Goal: Information Seeking & Learning: Check status

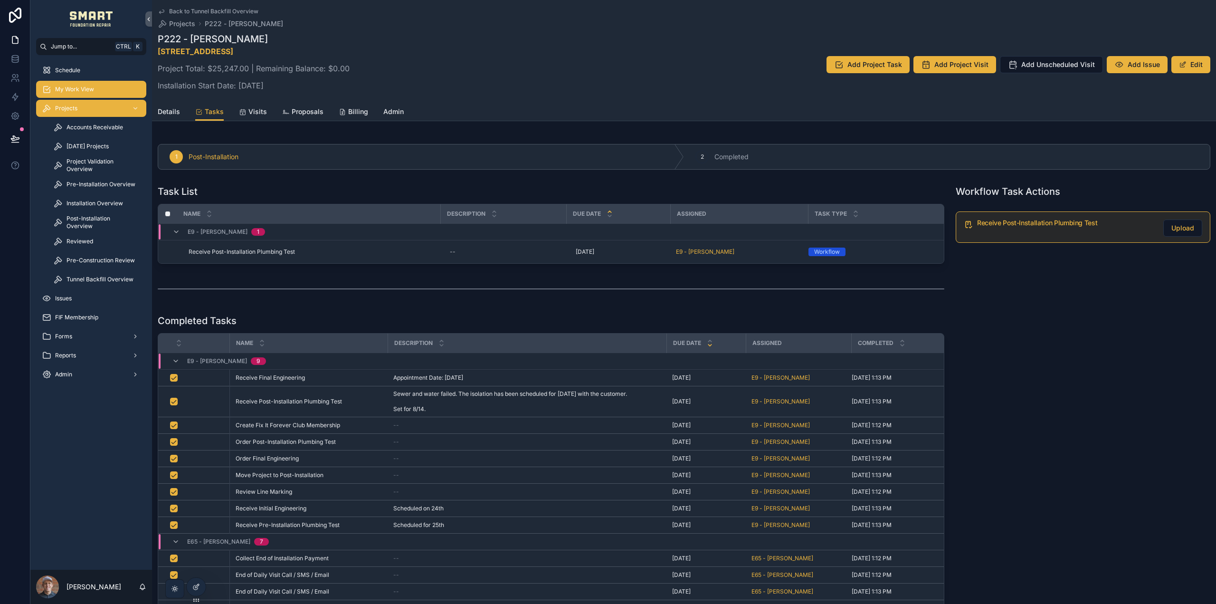
click at [87, 88] on span "My Work View" at bounding box center [74, 89] width 39 height 8
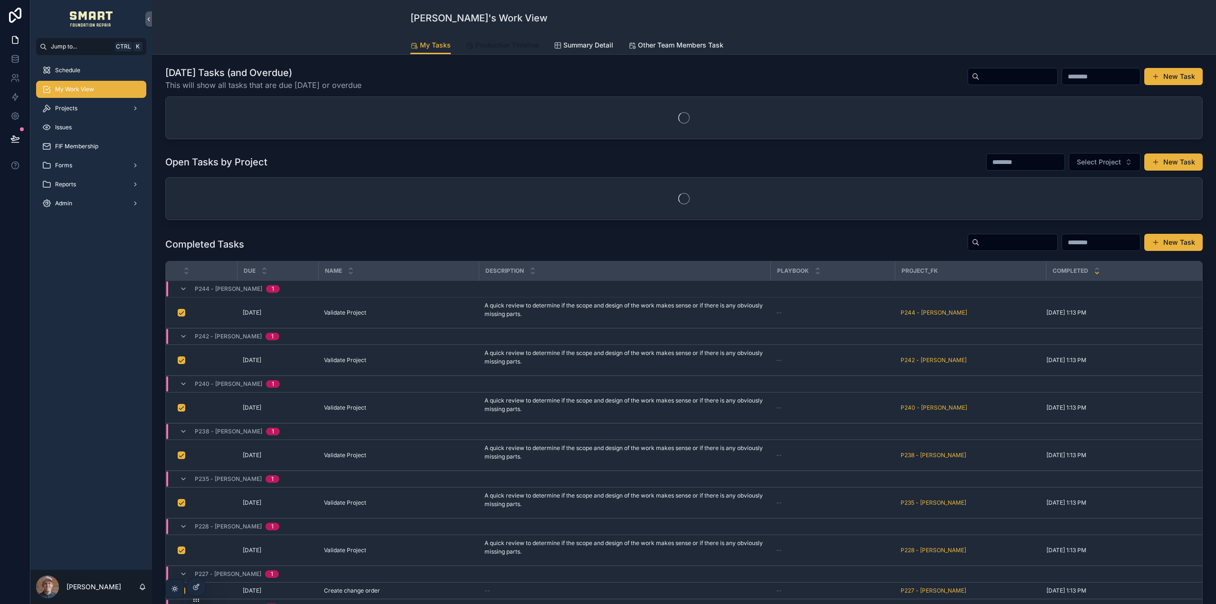
click at [510, 47] on span "Production Timeline" at bounding box center [506, 44] width 63 height 9
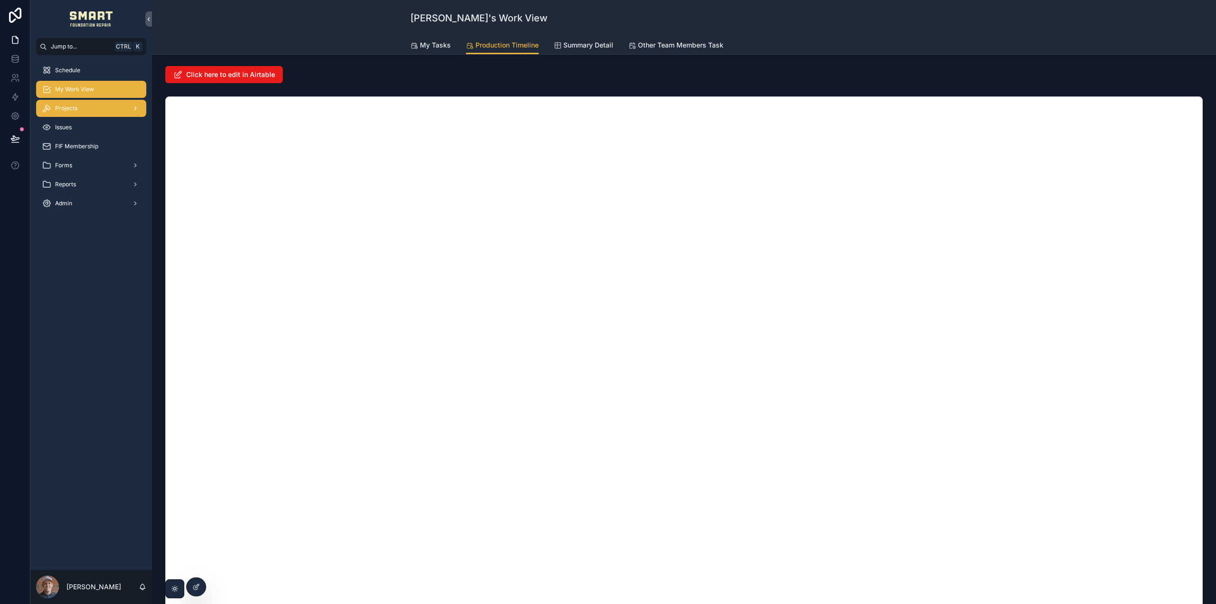
click at [100, 113] on div "Projects" at bounding box center [91, 108] width 99 height 15
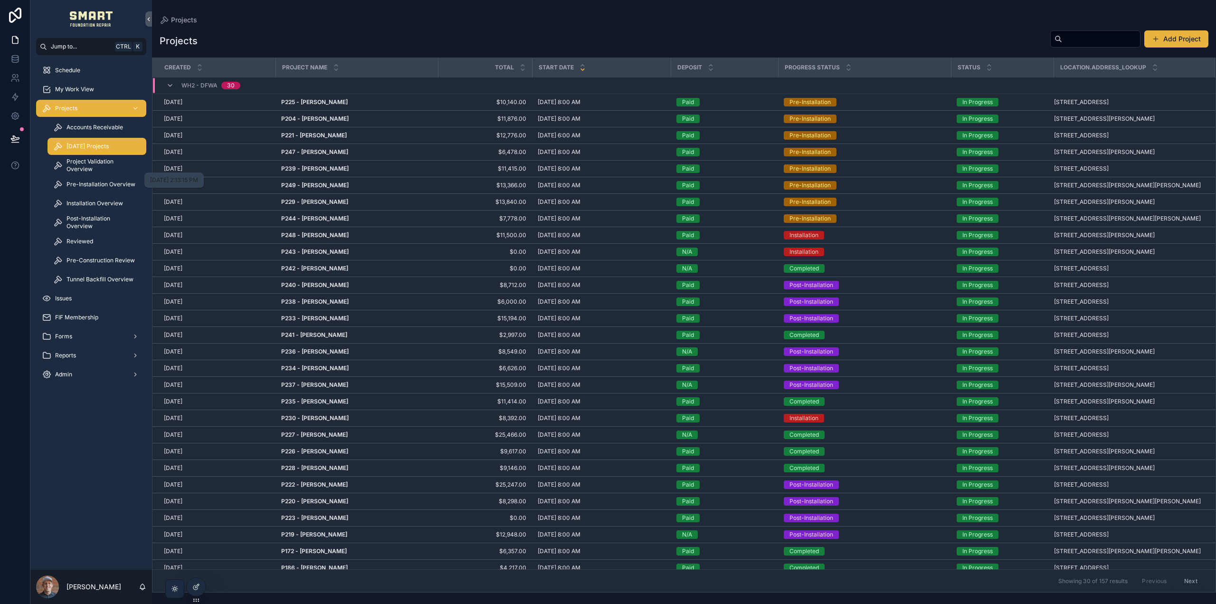
click at [104, 147] on span "[DATE] Projects" at bounding box center [87, 146] width 42 height 8
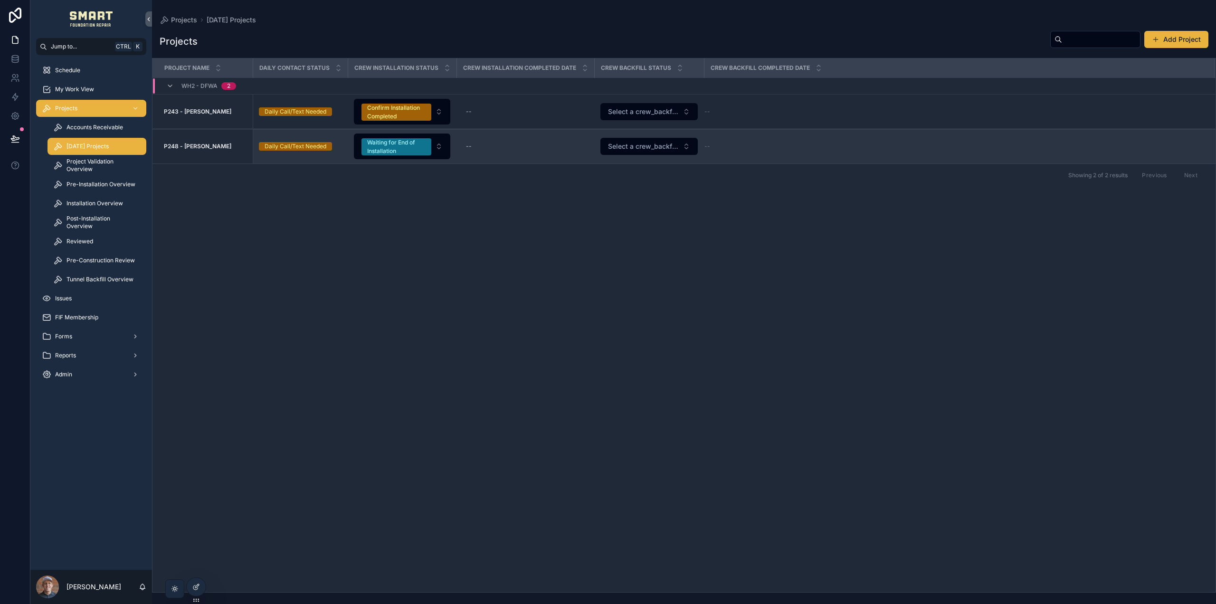
click at [208, 145] on strong "P248 - [PERSON_NAME]" at bounding box center [197, 145] width 67 height 7
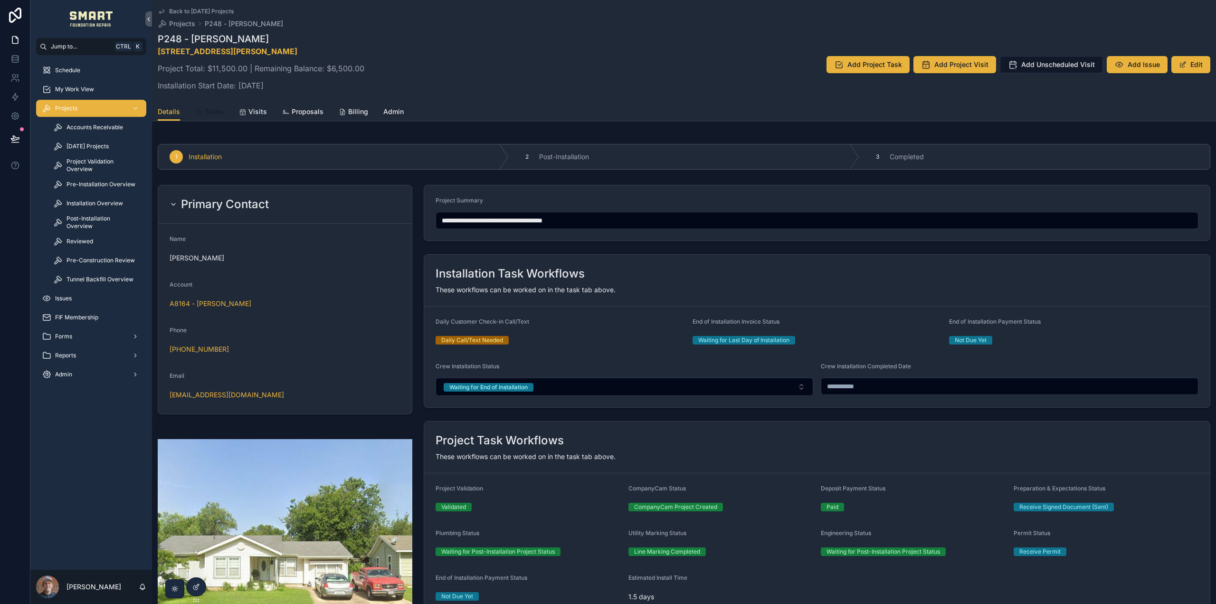
click at [218, 109] on span "Tasks" at bounding box center [214, 111] width 19 height 9
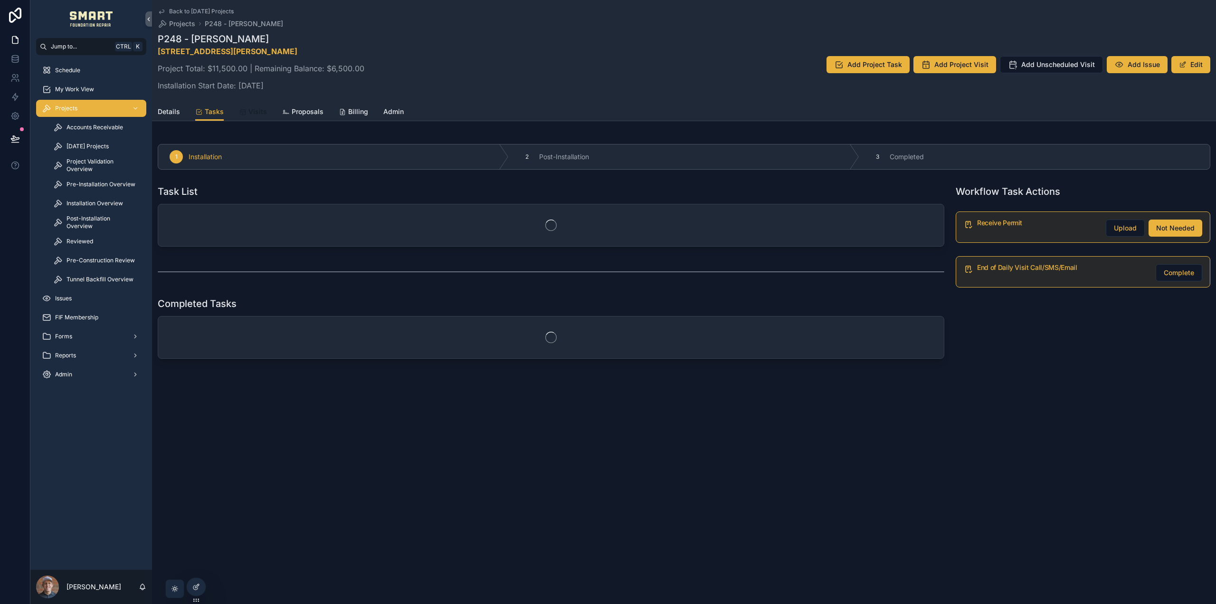
click at [258, 106] on link "Visits" at bounding box center [253, 112] width 28 height 19
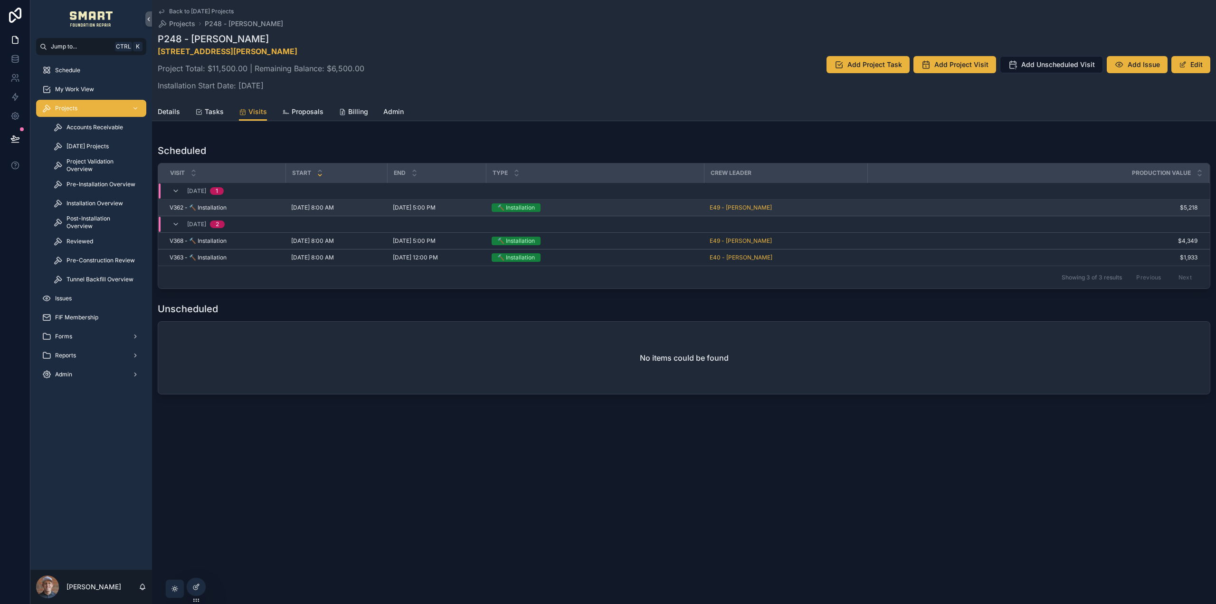
click at [322, 205] on span "[DATE] 8:00 AM" at bounding box center [312, 208] width 43 height 8
